Goal: Information Seeking & Learning: Learn about a topic

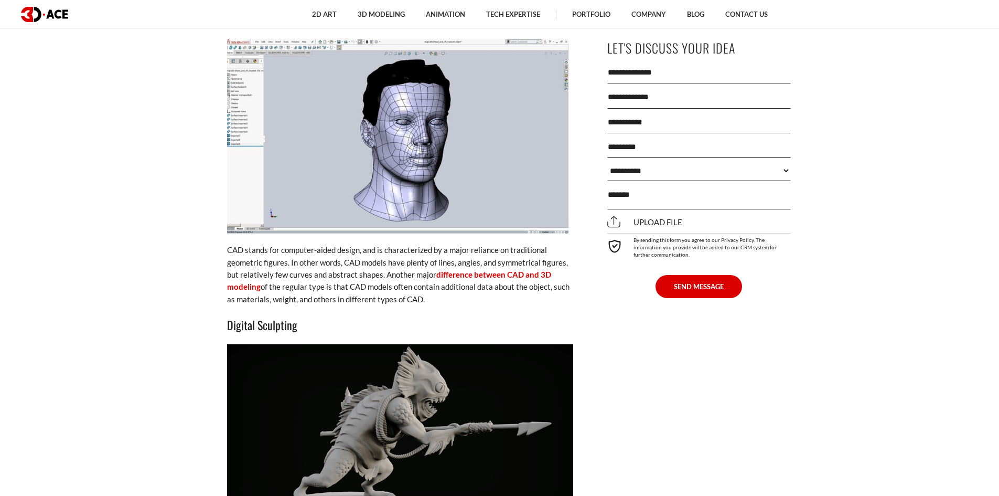
scroll to position [1731, 0]
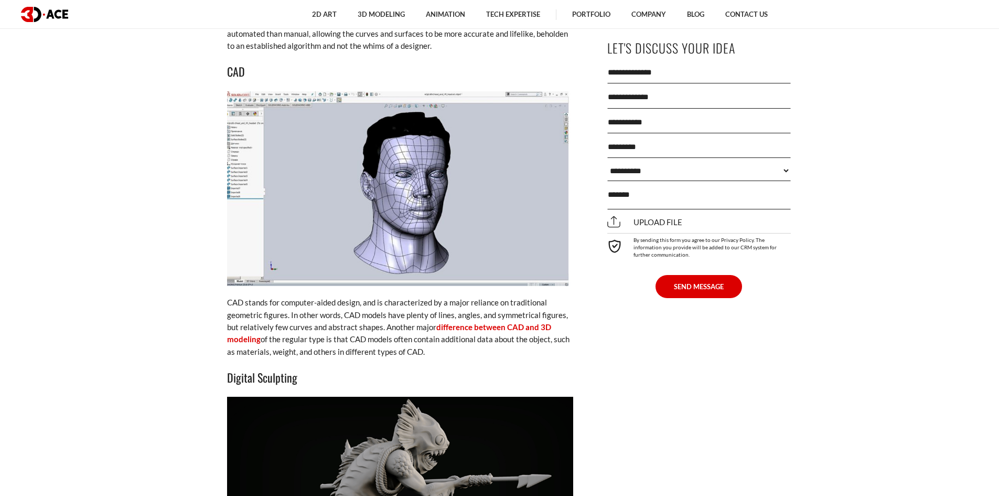
drag, startPoint x: 363, startPoint y: 202, endPoint x: 530, endPoint y: -32, distance: 287.3
drag, startPoint x: 450, startPoint y: 166, endPoint x: 530, endPoint y: -41, distance: 221.5
drag, startPoint x: 438, startPoint y: 172, endPoint x: 503, endPoint y: 35, distance: 152.0
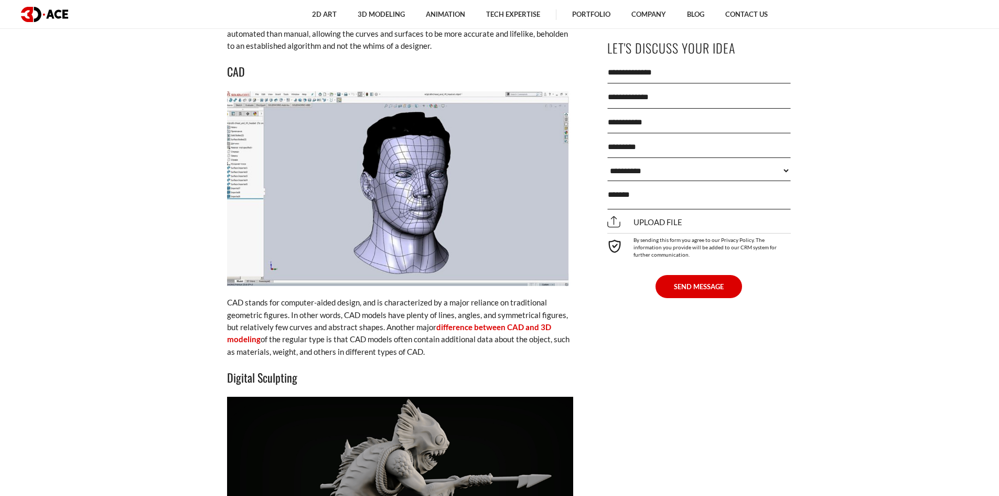
drag, startPoint x: 503, startPoint y: 35, endPoint x: 447, endPoint y: 232, distance: 204.9
click at [457, 264] on img at bounding box center [400, 188] width 346 height 195
drag, startPoint x: 451, startPoint y: 189, endPoint x: 451, endPoint y: 223, distance: 34.1
click at [487, 235] on img at bounding box center [400, 188] width 346 height 195
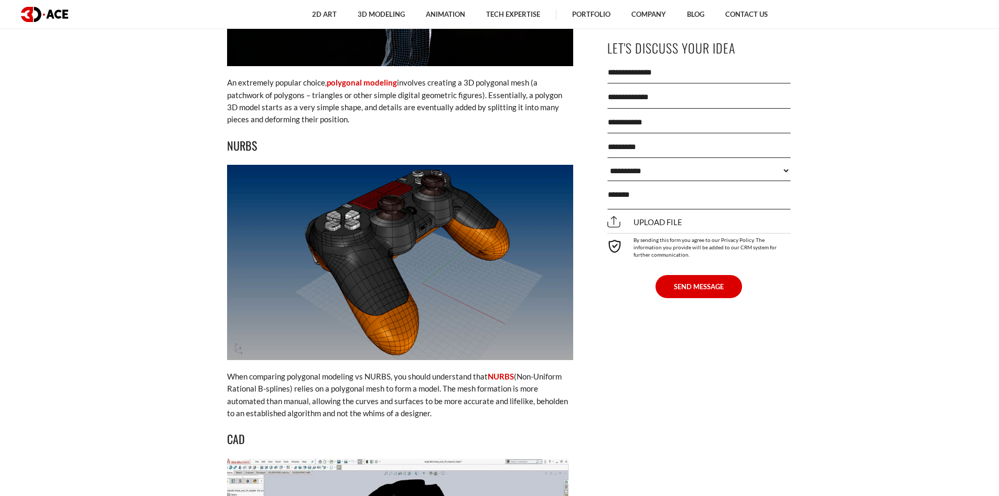
drag, startPoint x: 422, startPoint y: 201, endPoint x: 478, endPoint y: 202, distance: 55.6
click at [489, 219] on img at bounding box center [400, 262] width 346 height 195
drag, startPoint x: 454, startPoint y: 41, endPoint x: 496, endPoint y: 101, distance: 73.3
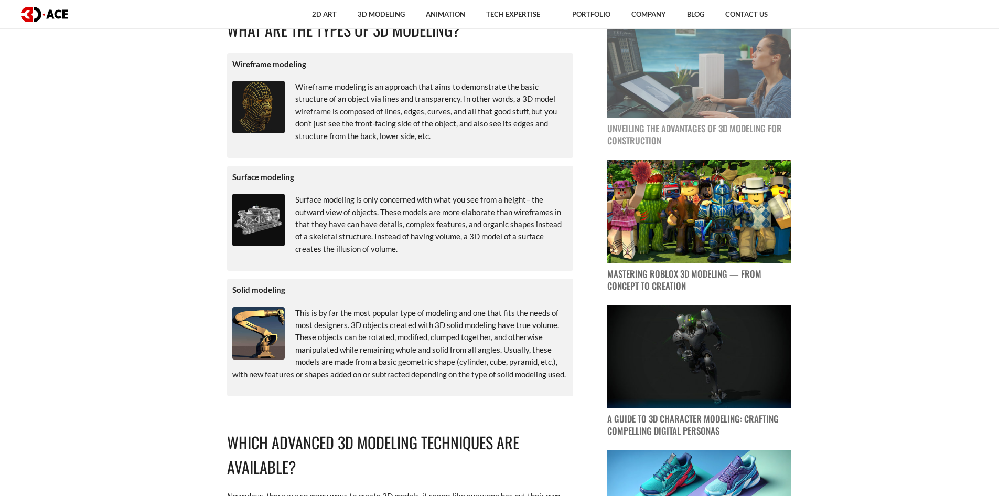
scroll to position [472, 0]
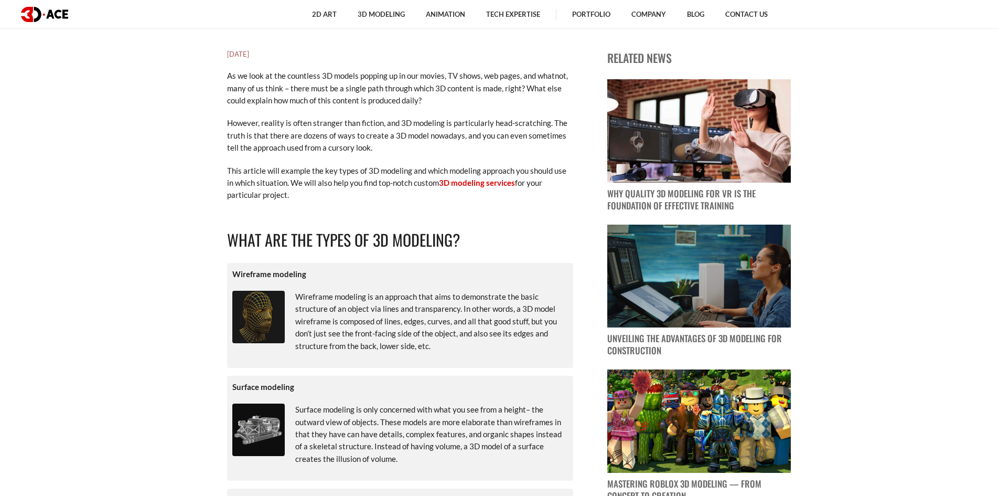
drag, startPoint x: 246, startPoint y: 324, endPoint x: 355, endPoint y: 209, distance: 158.8
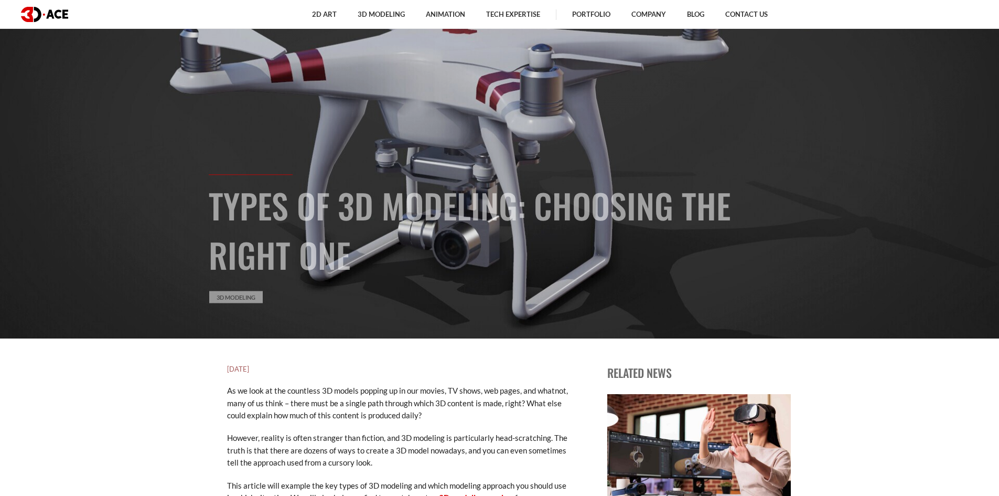
scroll to position [105, 0]
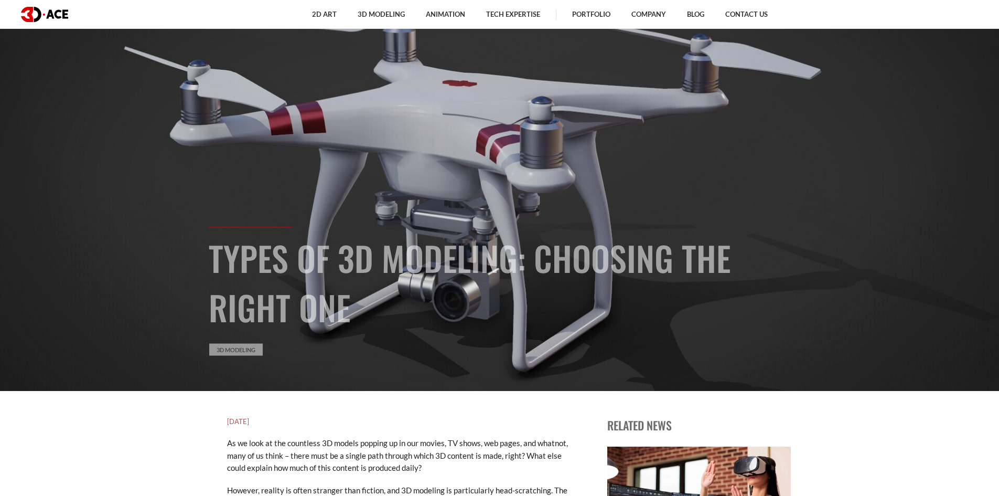
drag, startPoint x: 417, startPoint y: 147, endPoint x: 613, endPoint y: 59, distance: 214.1
click at [613, 59] on section "Types of 3D Modeling: Choosing the Right One 3D Modeling" at bounding box center [499, 143] width 999 height 496
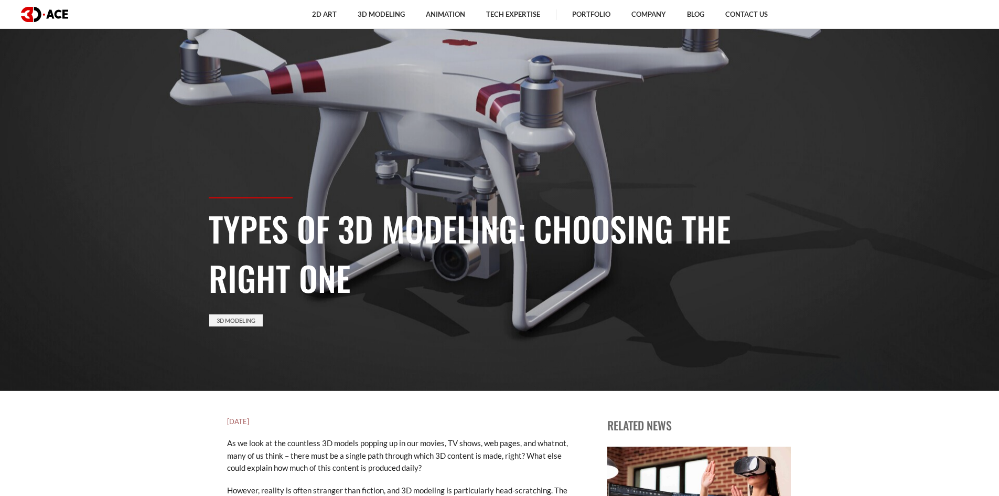
scroll to position [0, 0]
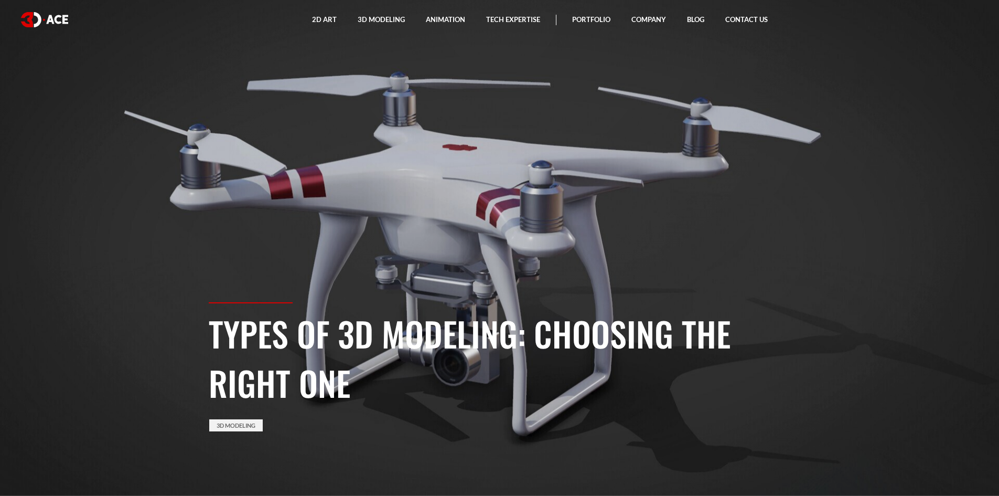
drag, startPoint x: 278, startPoint y: 138, endPoint x: 170, endPoint y: 380, distance: 264.8
click at [170, 380] on section "Types of 3D Modeling: Choosing the Right One 3D Modeling" at bounding box center [499, 248] width 999 height 496
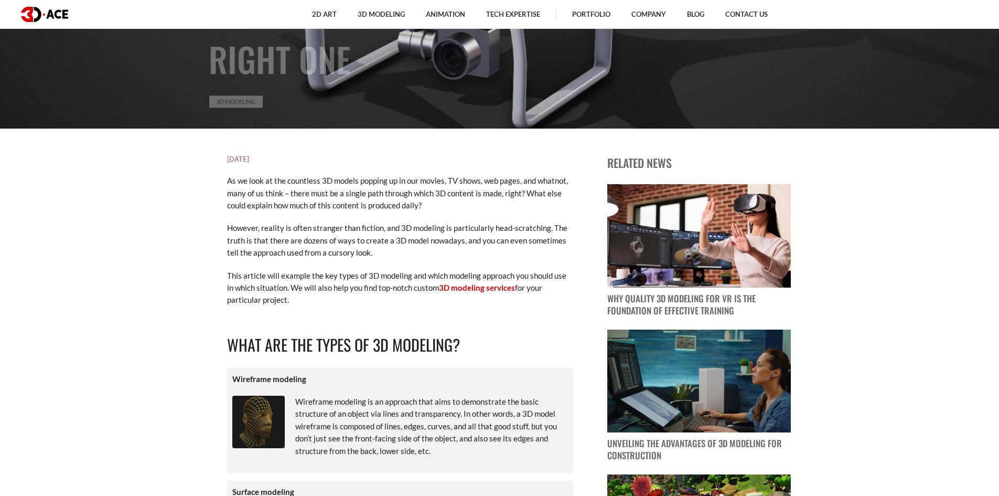
scroll to position [157, 0]
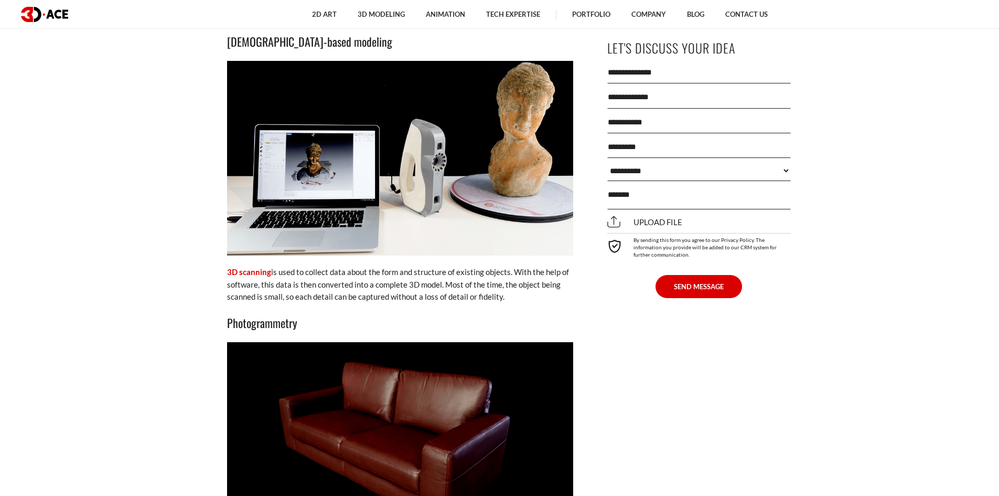
scroll to position [2308, 0]
